Goal: Check status: Check status

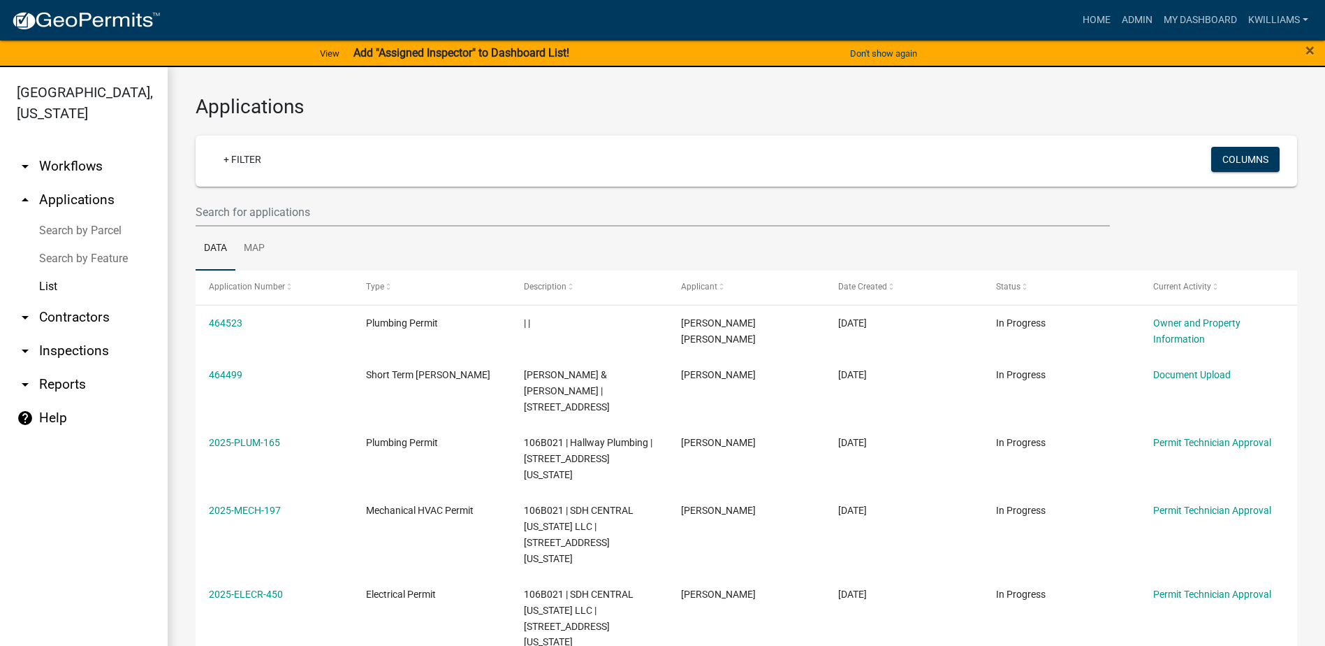
click at [61, 353] on link "arrow_drop_down Inspections" at bounding box center [84, 351] width 168 height 34
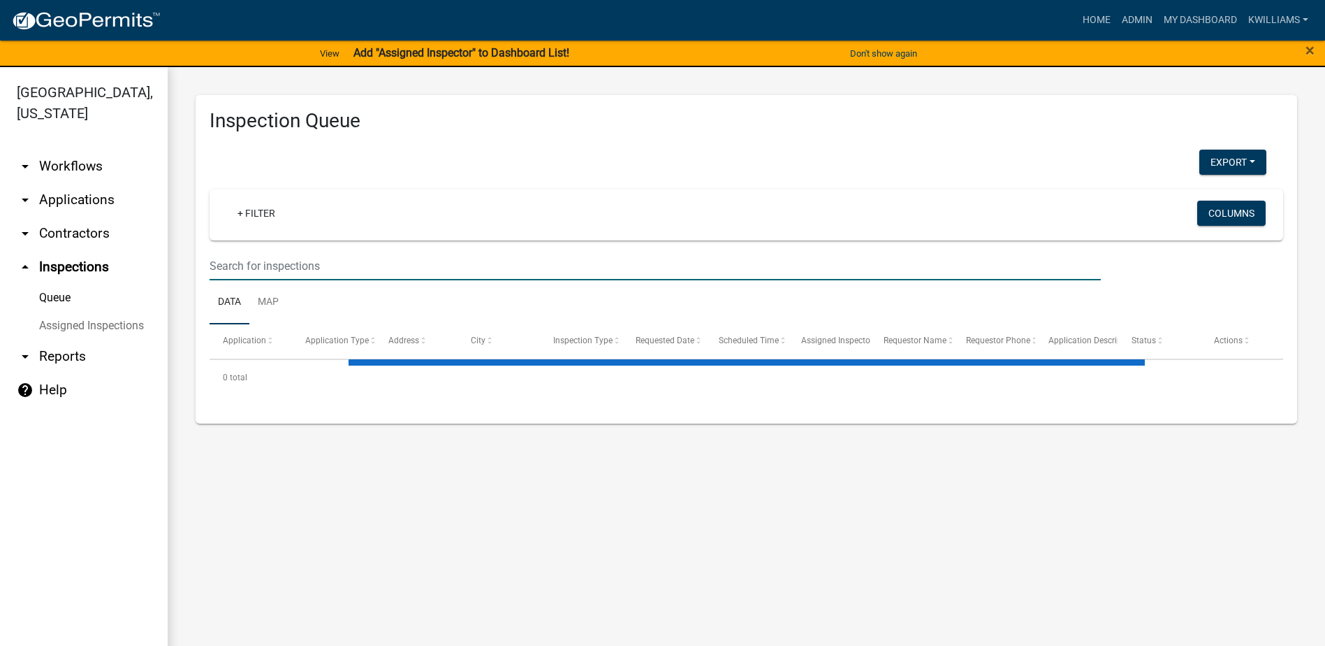
click at [284, 265] on input "text" at bounding box center [656, 266] width 892 height 29
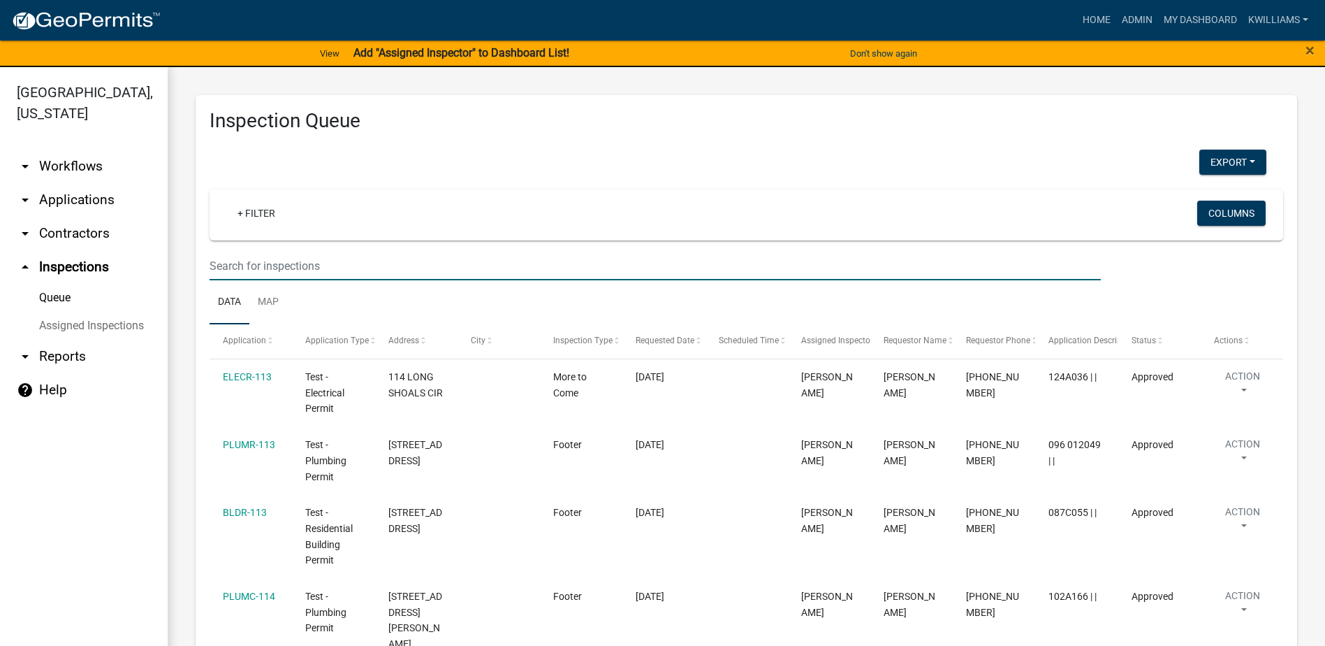
type input "102 s cay"
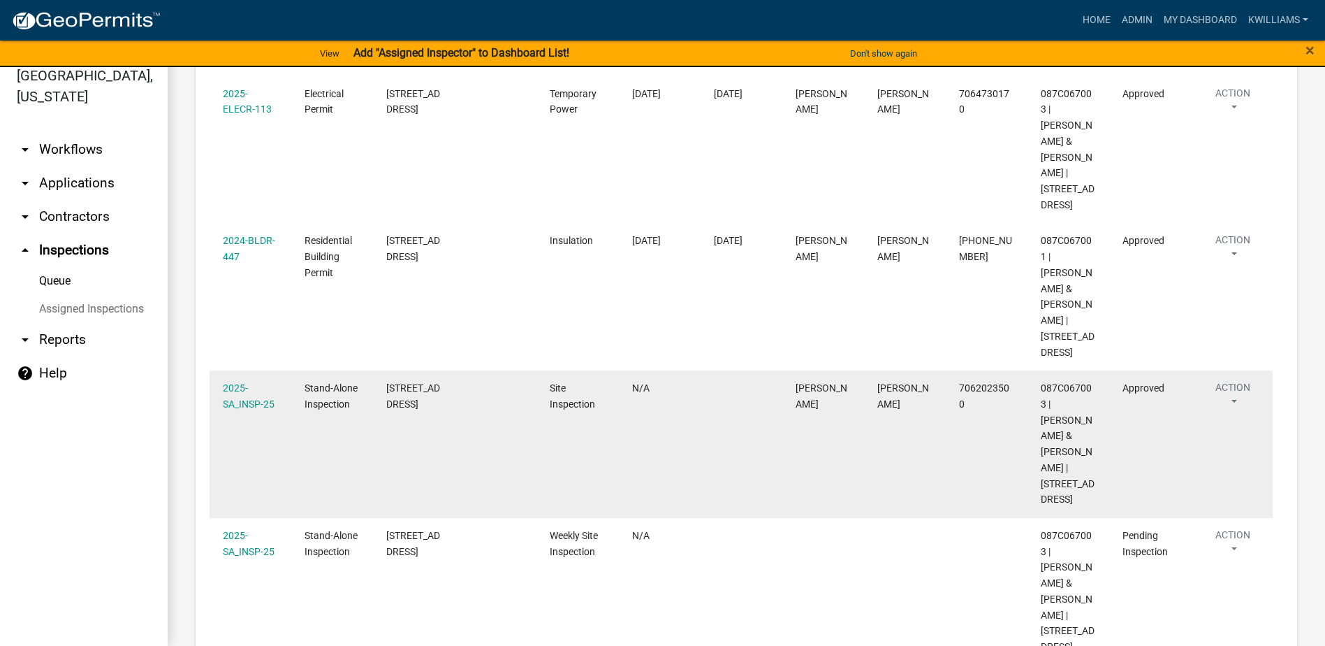
scroll to position [631, 0]
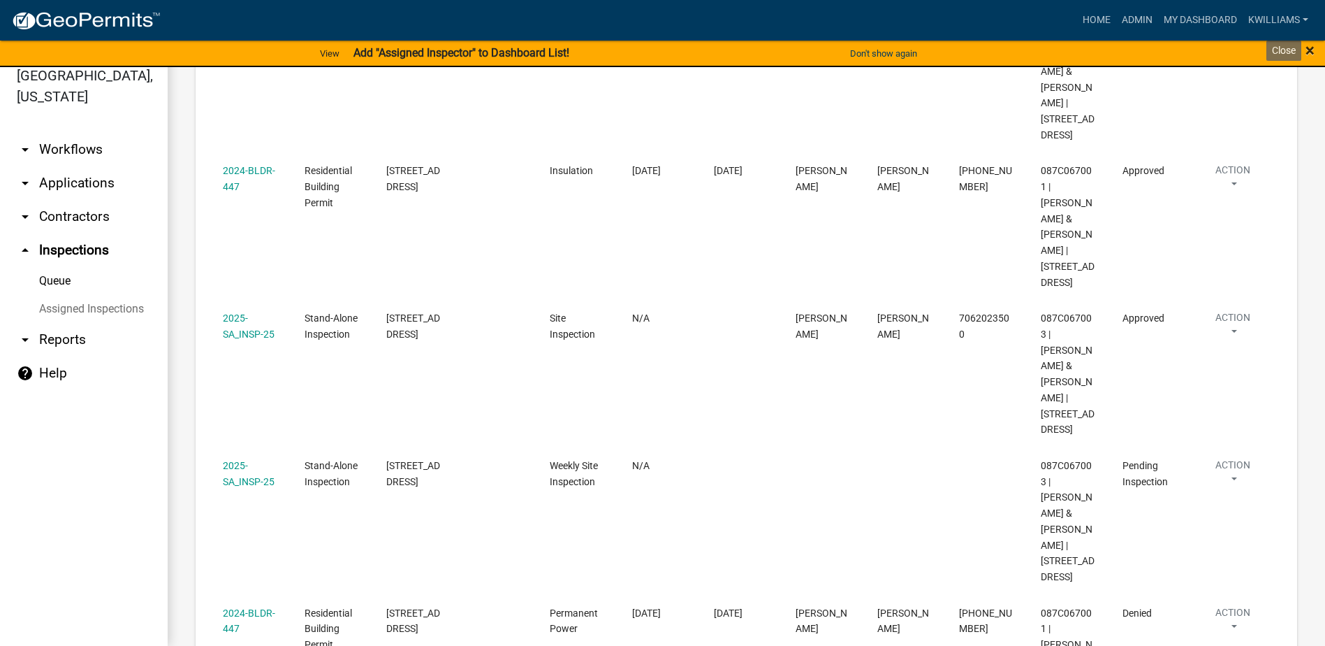
click at [1309, 52] on span "×" at bounding box center [1310, 51] width 9 height 20
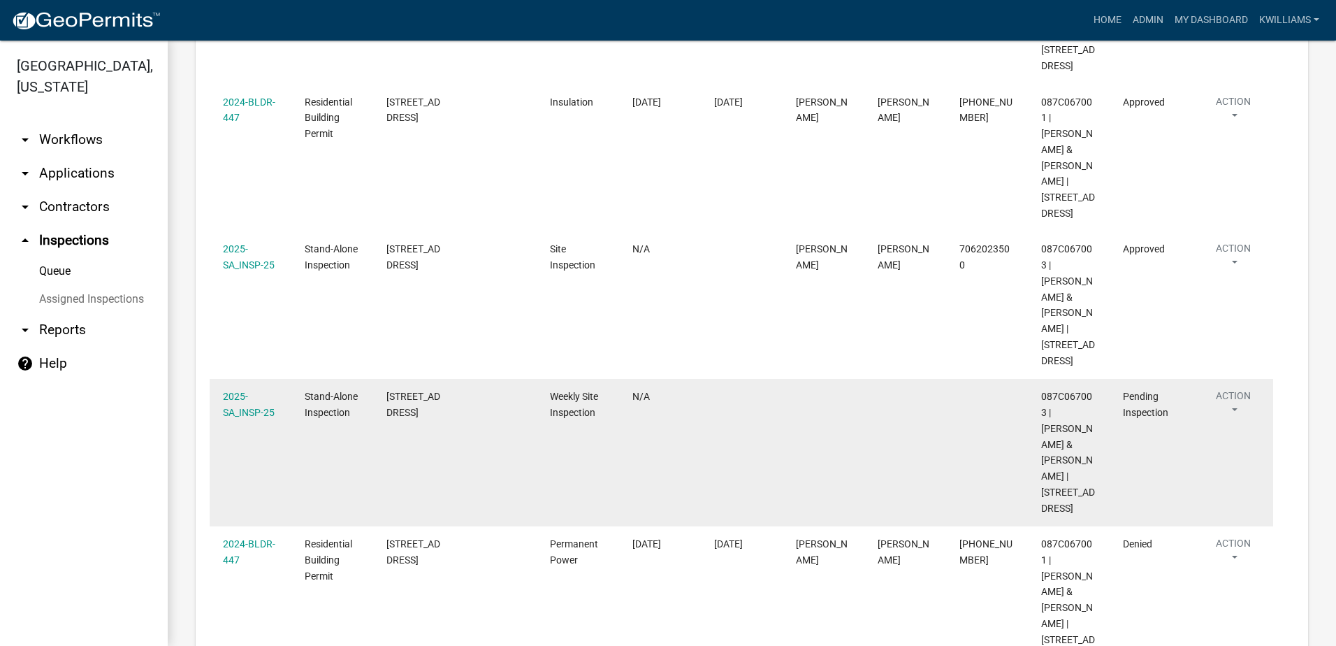
scroll to position [691, 0]
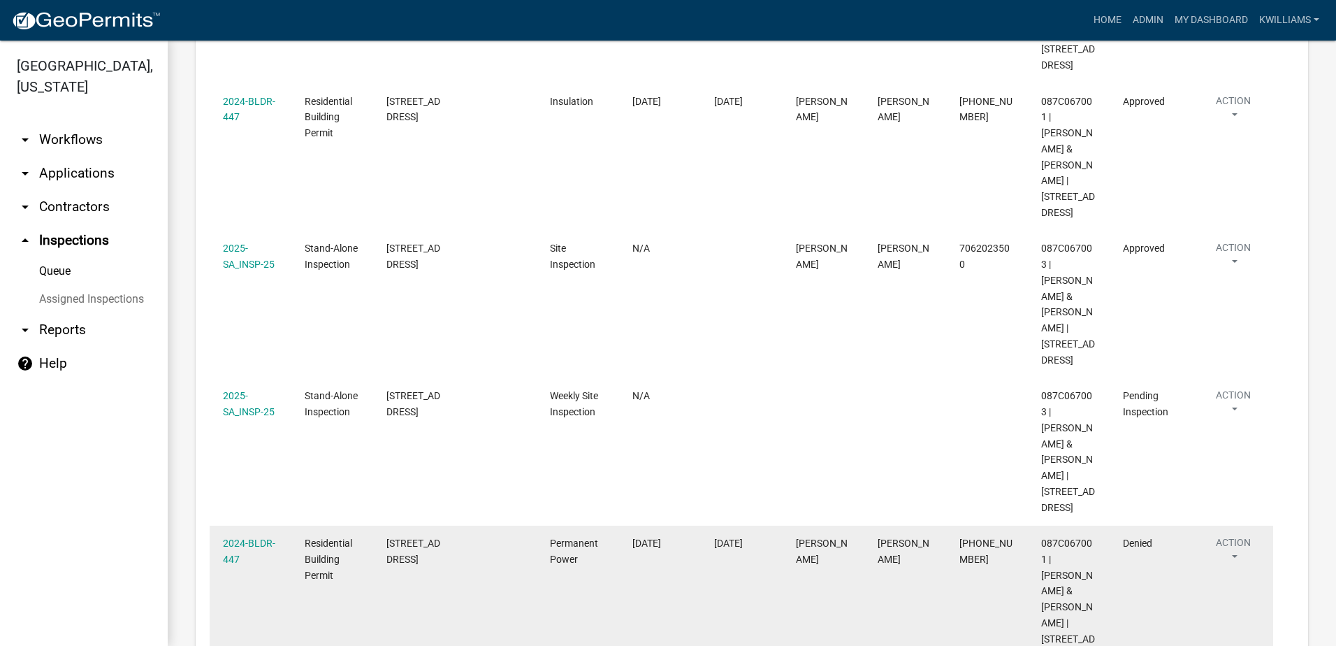
click at [357, 535] on div "Residential Building Permit" at bounding box center [332, 559] width 55 height 48
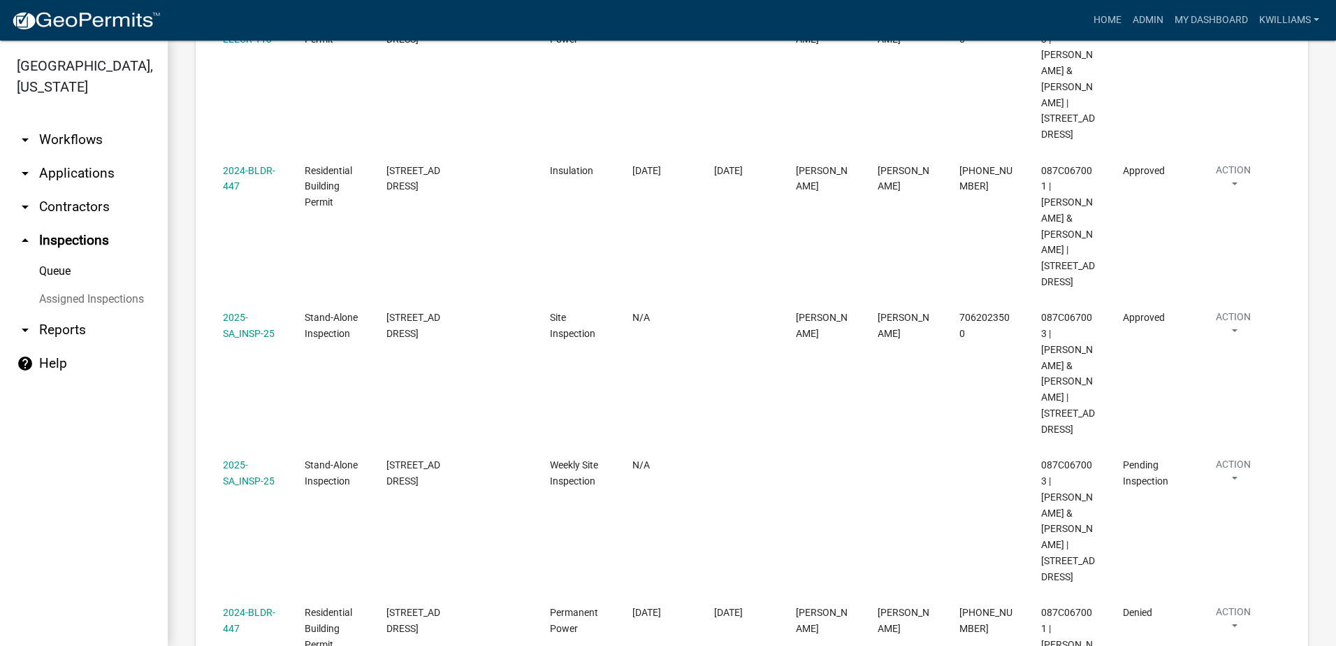
scroll to position [621, 0]
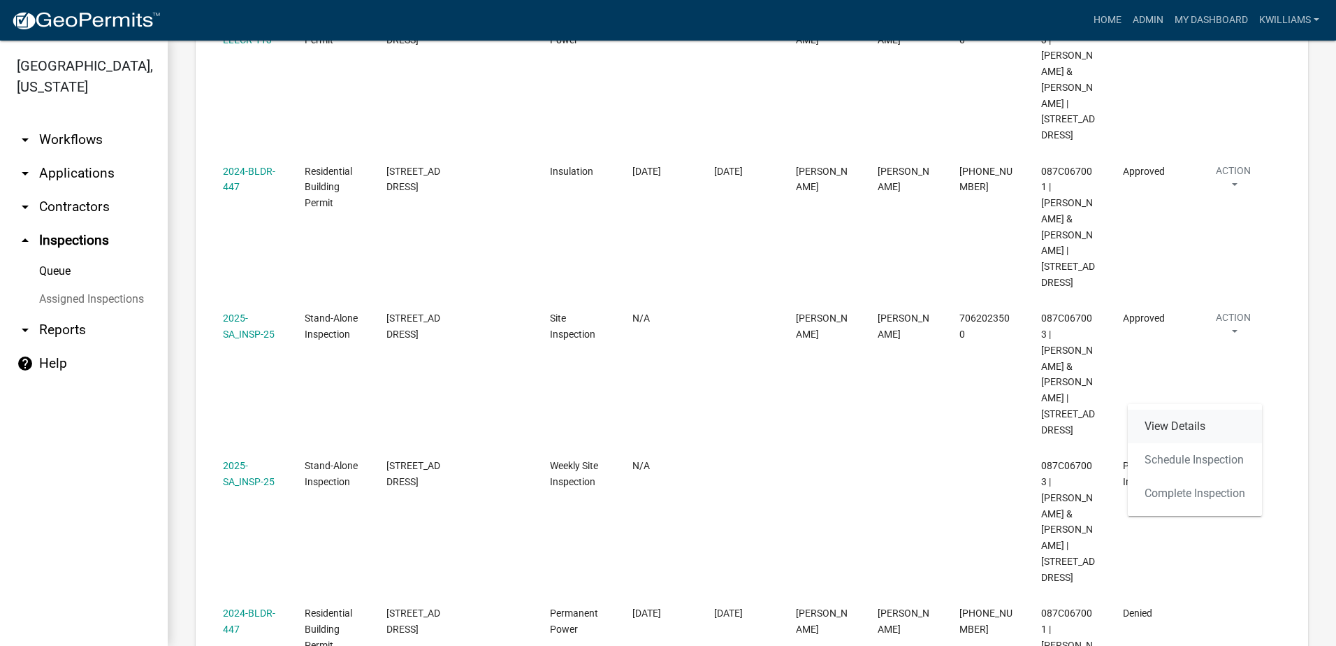
click at [1200, 413] on link "View Details" at bounding box center [1195, 426] width 134 height 34
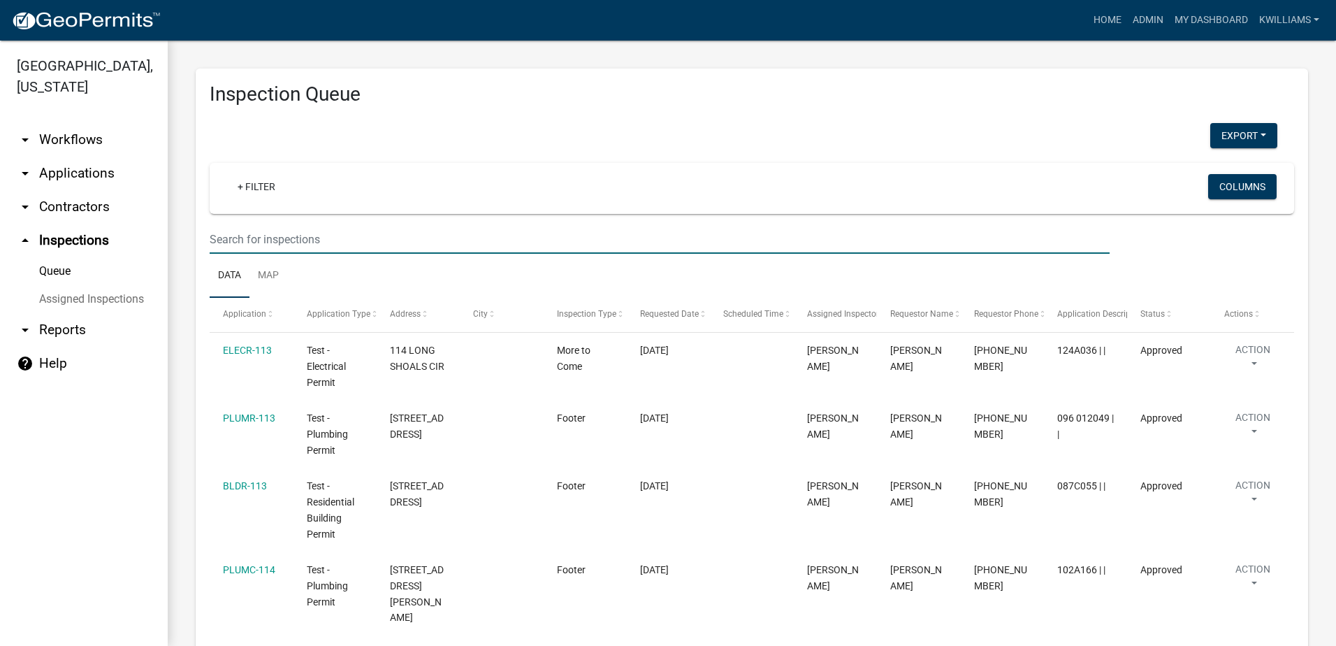
click at [235, 230] on input "text" at bounding box center [660, 239] width 900 height 29
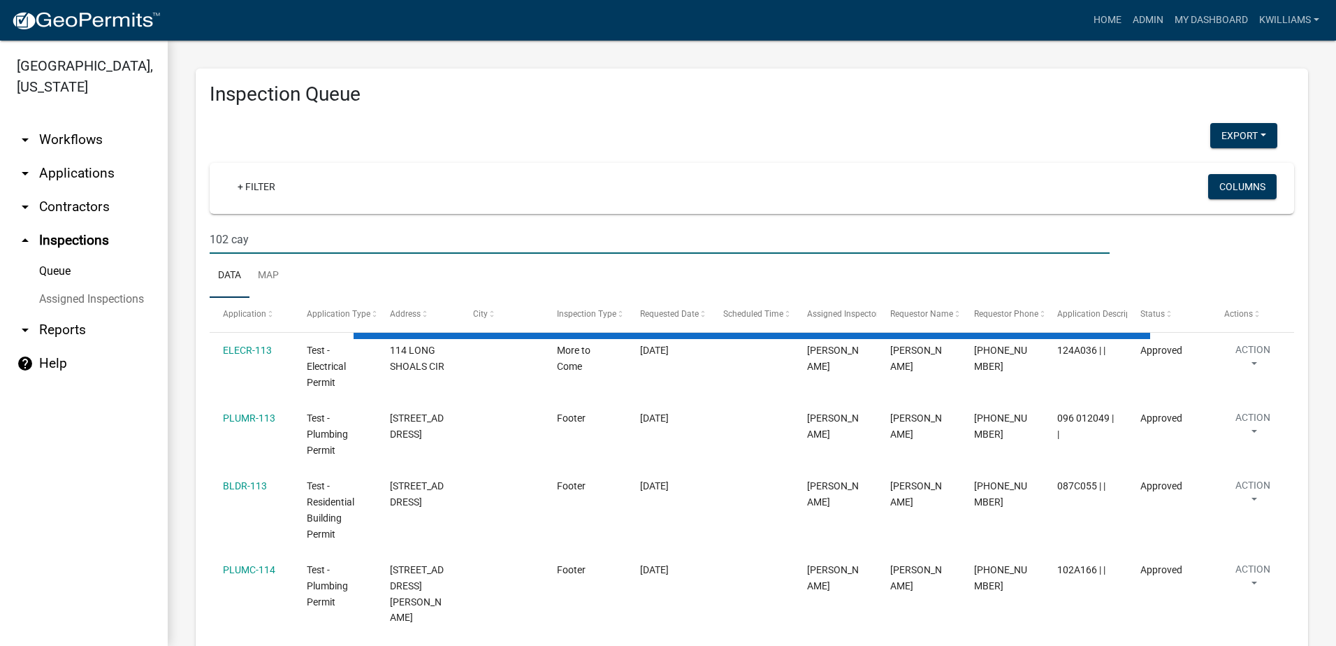
type input "102 cay"
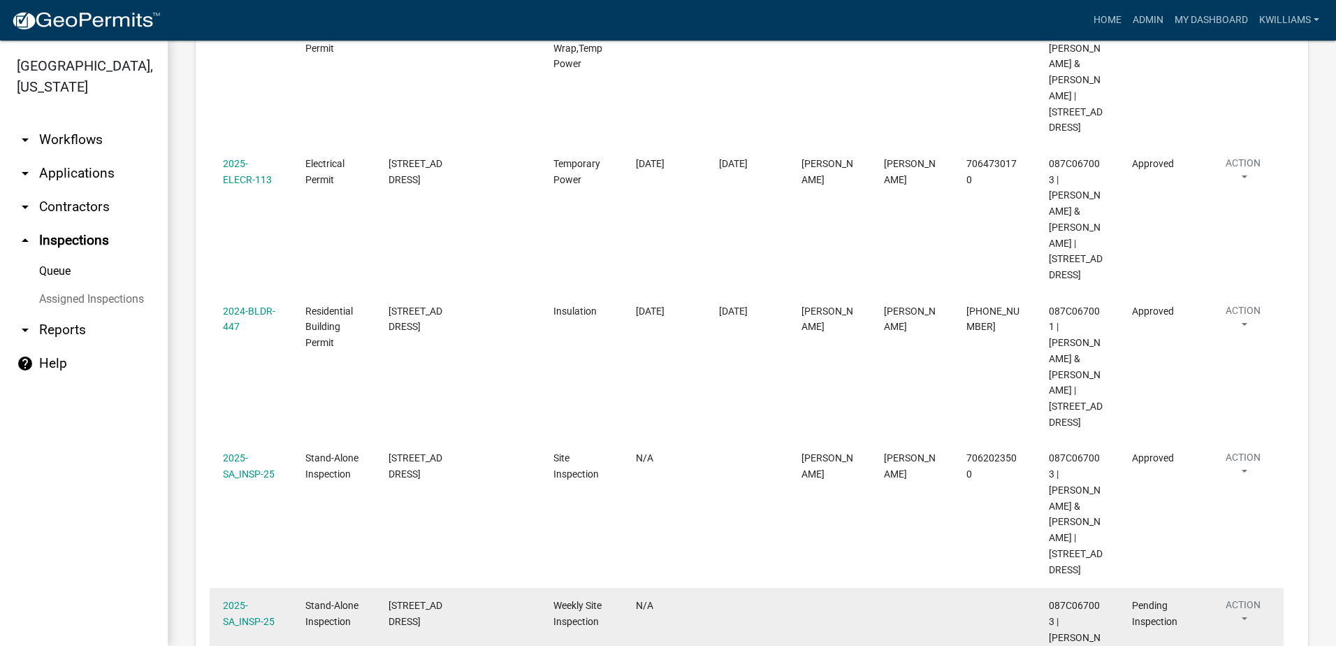
scroll to position [551, 0]
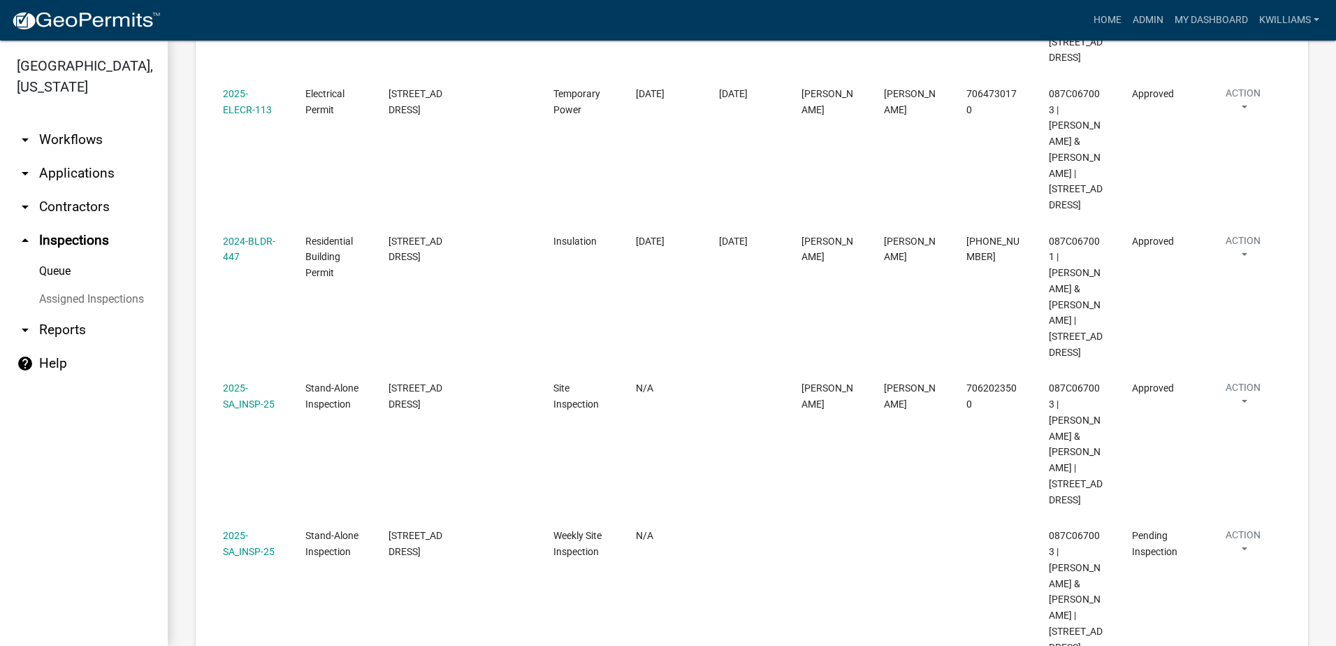
click at [1200, 501] on link "View Details" at bounding box center [1204, 496] width 134 height 34
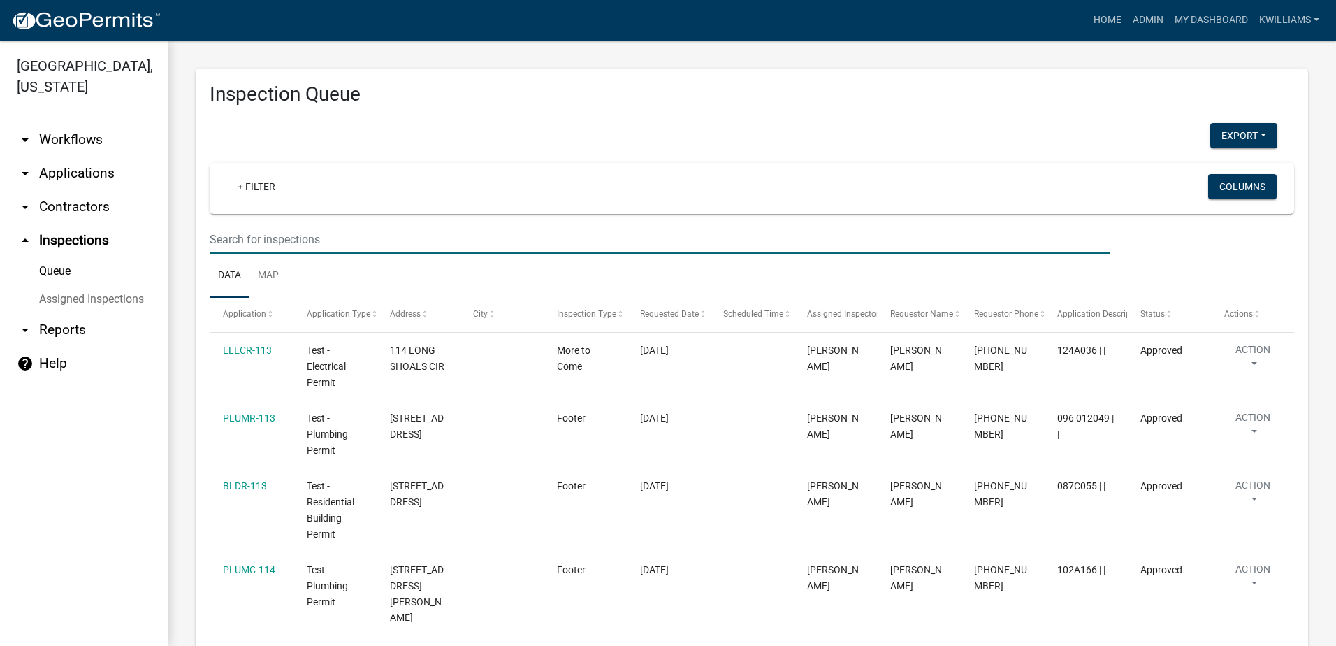
click at [226, 235] on input "text" at bounding box center [660, 239] width 900 height 29
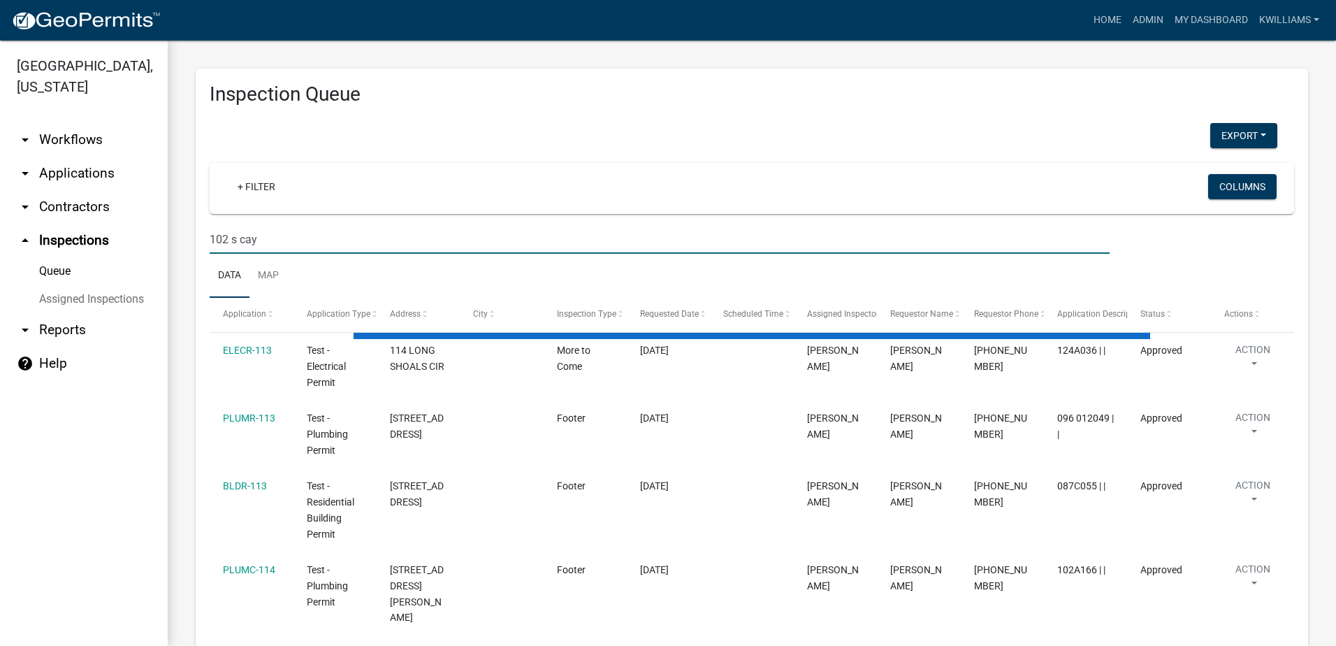
type input "102 s cay"
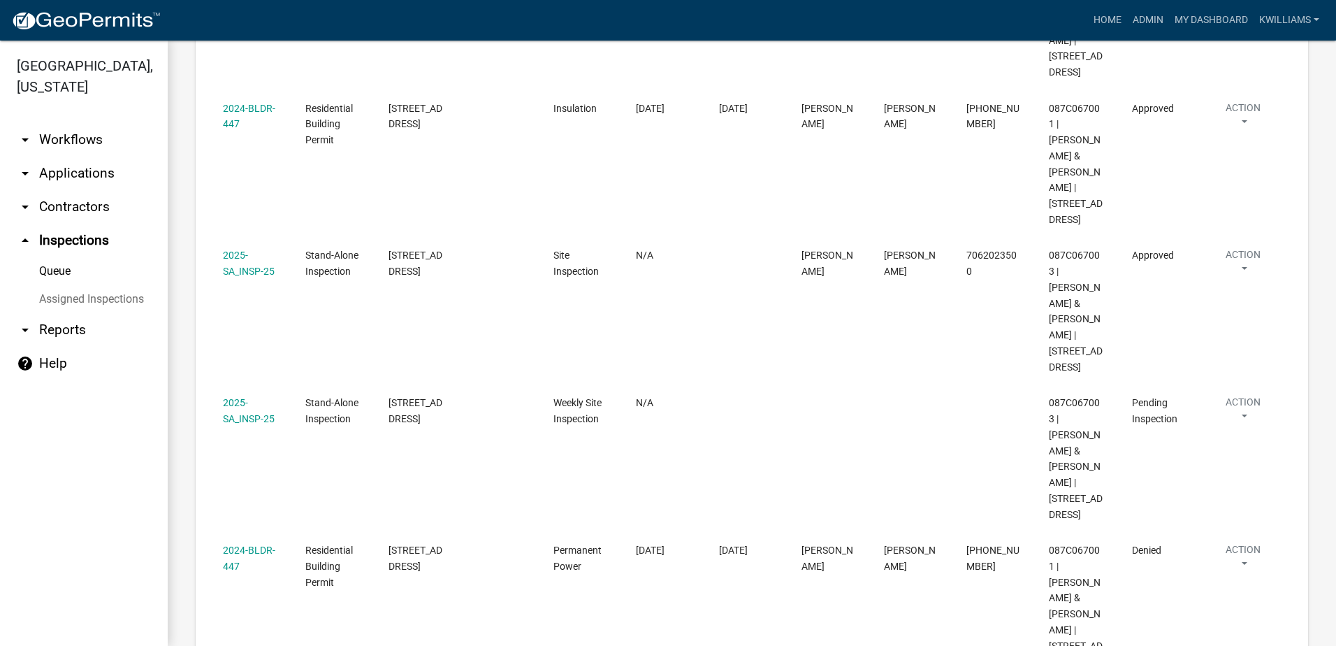
scroll to position [691, 0]
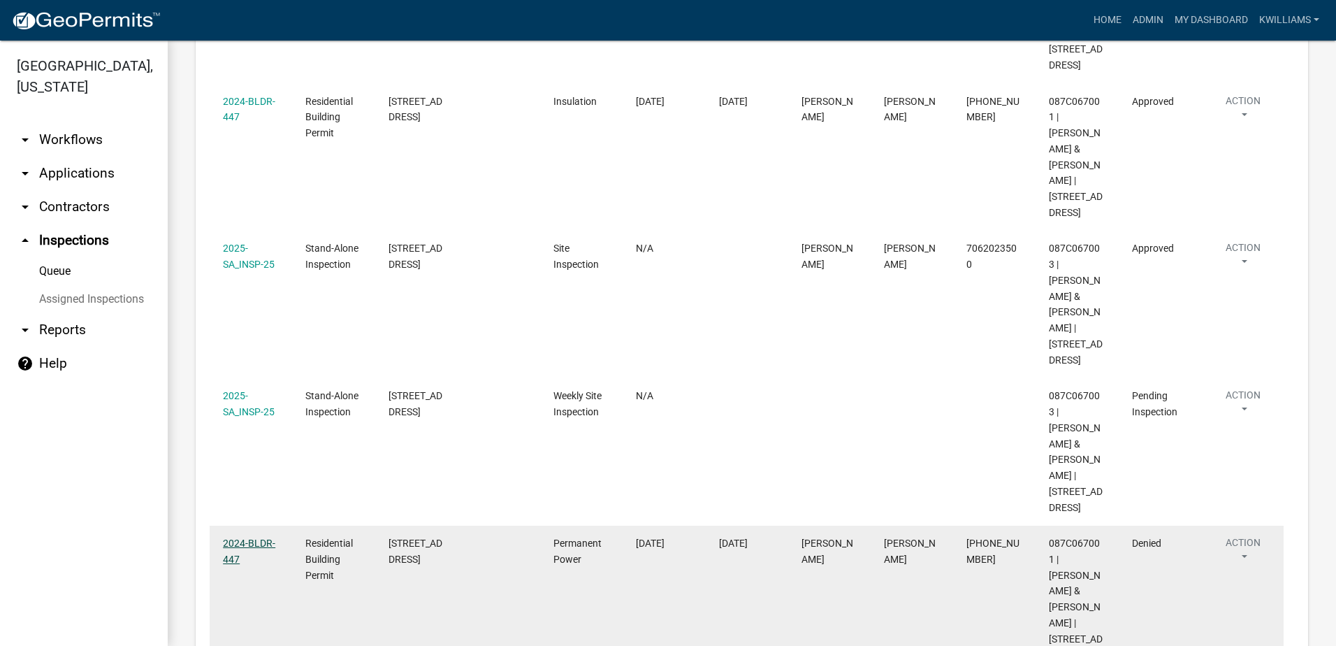
click at [247, 537] on link "2024-BLDR-447" at bounding box center [249, 550] width 52 height 27
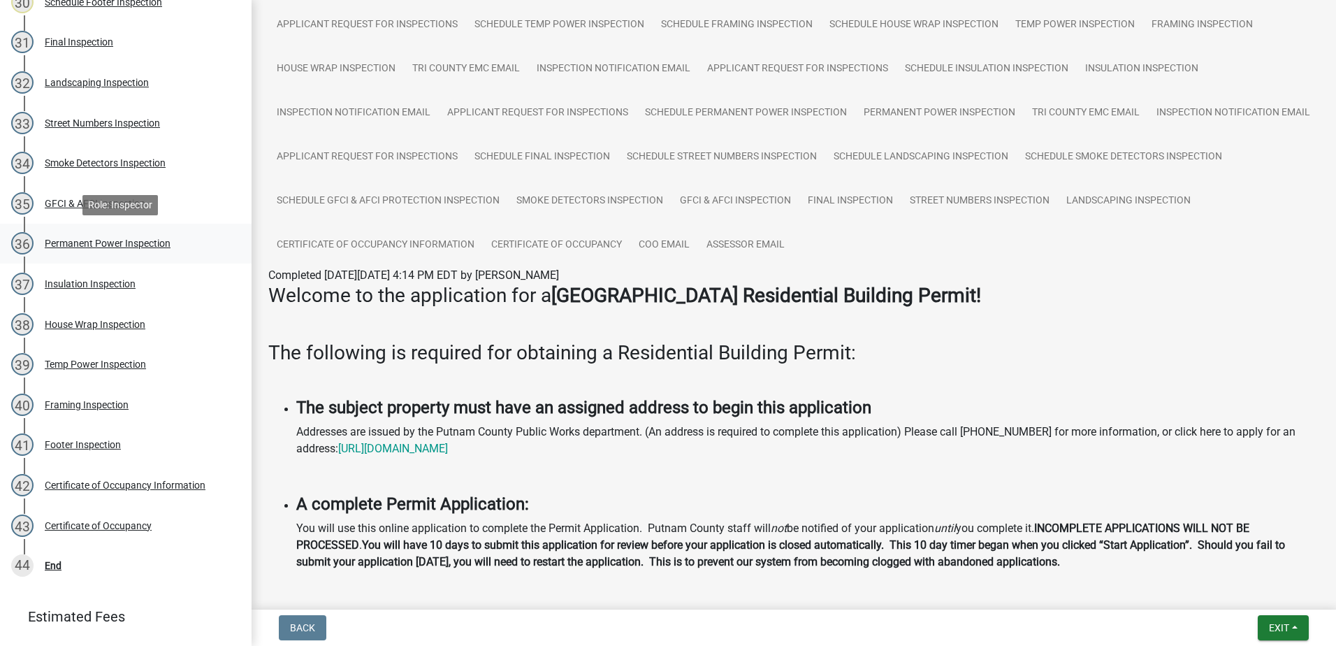
scroll to position [1491, 0]
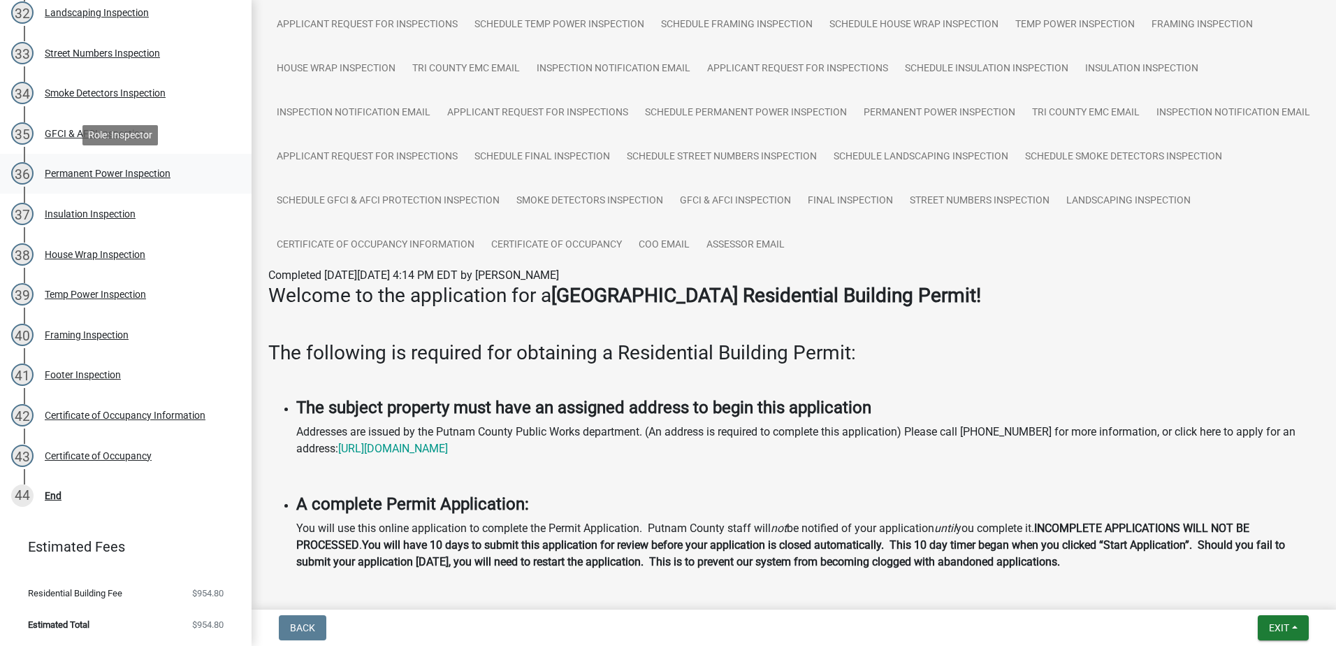
click at [86, 175] on div "Permanent Power Inspection" at bounding box center [108, 173] width 126 height 10
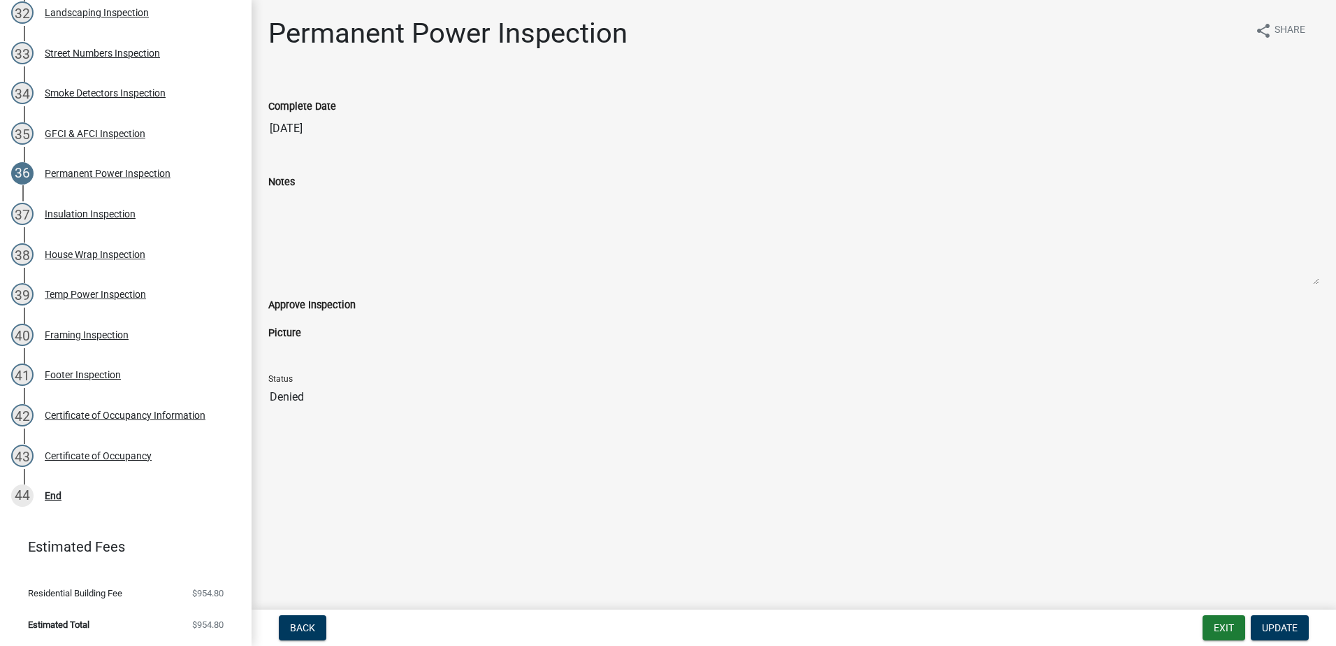
click at [482, 96] on div "Complete Date [DATE]" at bounding box center [793, 110] width 1051 height 64
click at [115, 290] on div "Temp Power Inspection" at bounding box center [95, 294] width 101 height 10
click at [82, 162] on div "36 Permanent Power Inspection" at bounding box center [120, 173] width 218 height 22
